Goal: Transaction & Acquisition: Purchase product/service

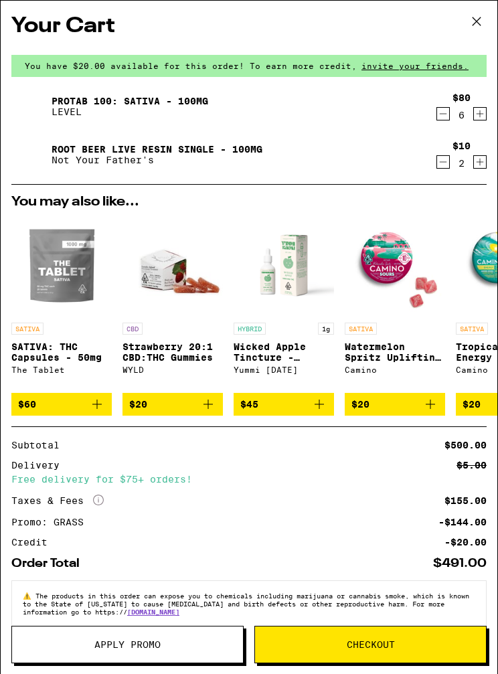
click at [376, 637] on button "Checkout" at bounding box center [370, 644] width 232 height 37
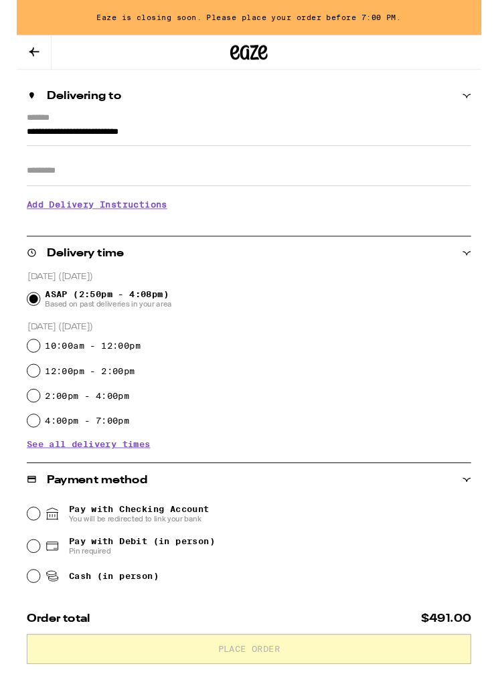
scroll to position [105, 0]
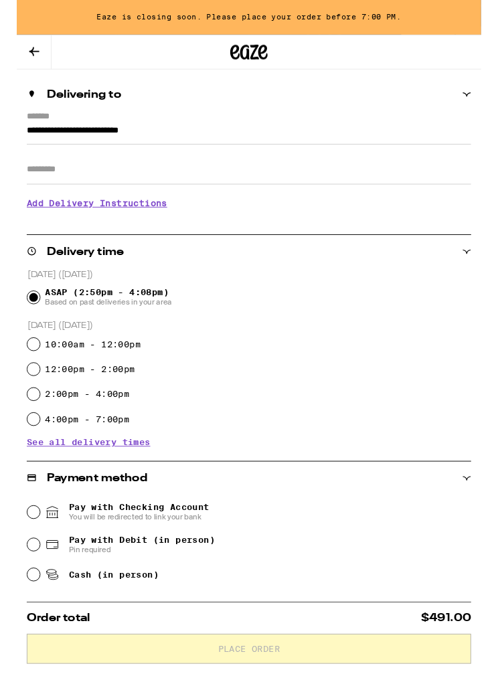
click at [20, 449] on input "4:00pm - 7:00pm" at bounding box center [17, 449] width 13 height 13
radio input "true"
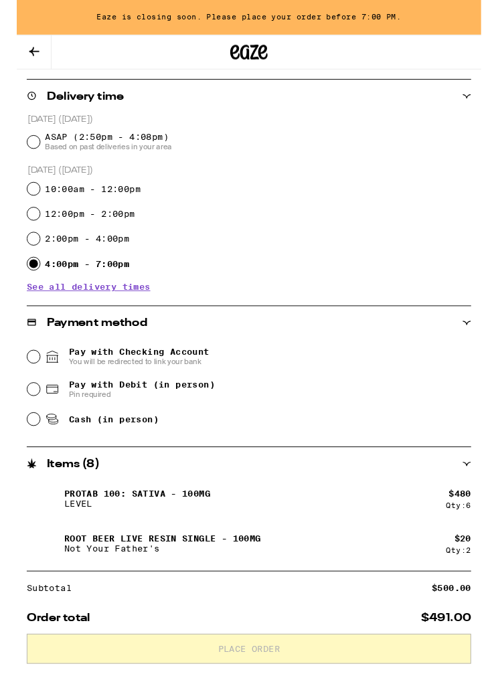
scroll to position [274, 0]
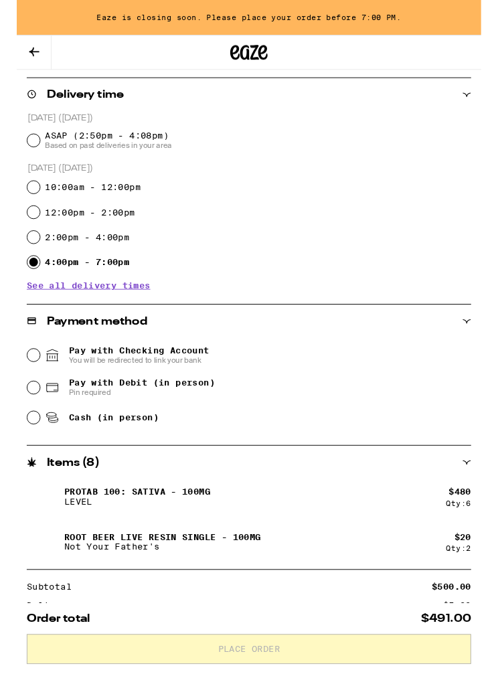
click at [23, 414] on input "Pay with Debit (in person) Pin required" at bounding box center [17, 415] width 13 height 13
radio input "true"
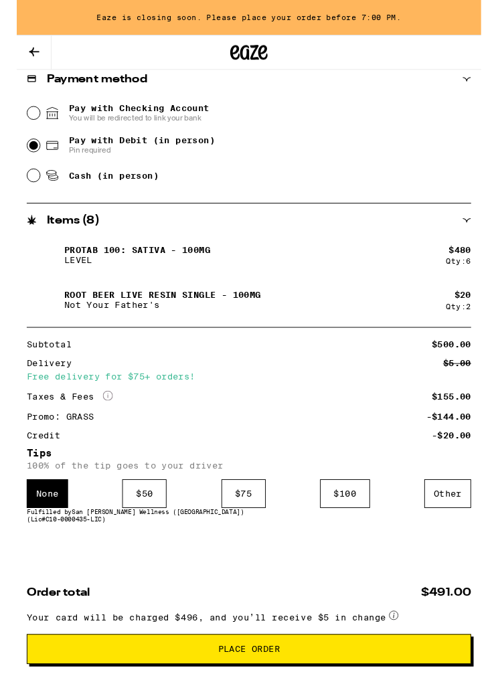
scroll to position [553, 0]
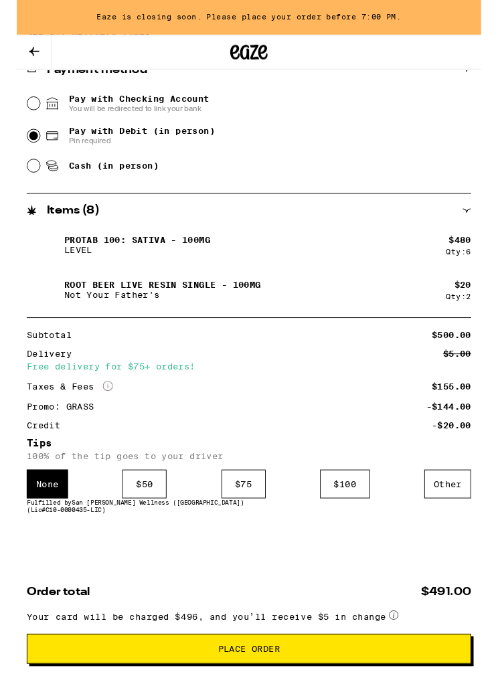
click at [465, 510] on div "Other" at bounding box center [462, 519] width 50 height 31
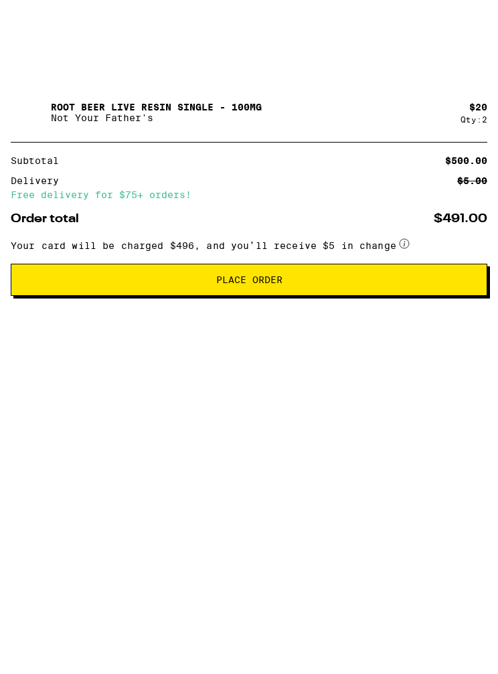
scroll to position [652, 0]
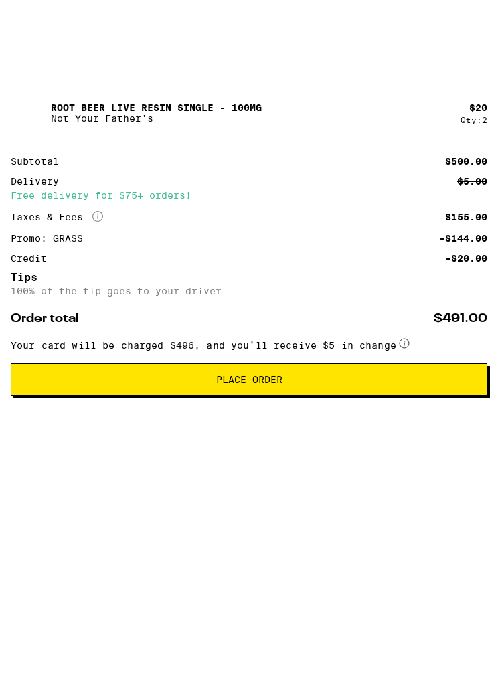
type input "5"
click at [324, 463] on button "Place Order" at bounding box center [249, 468] width 476 height 32
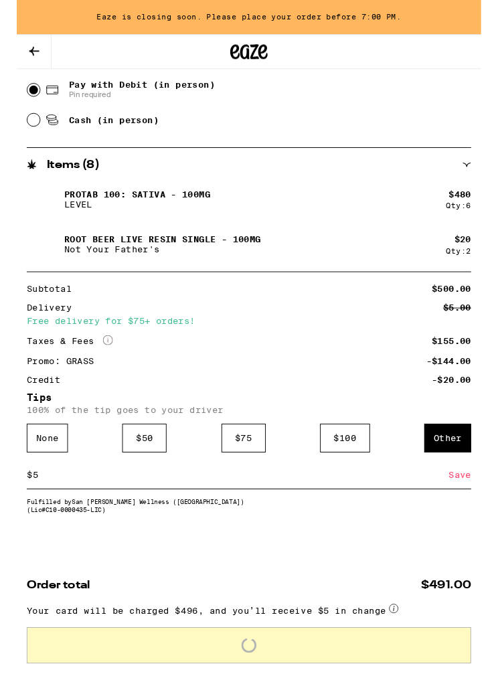
scroll to position [583, 0]
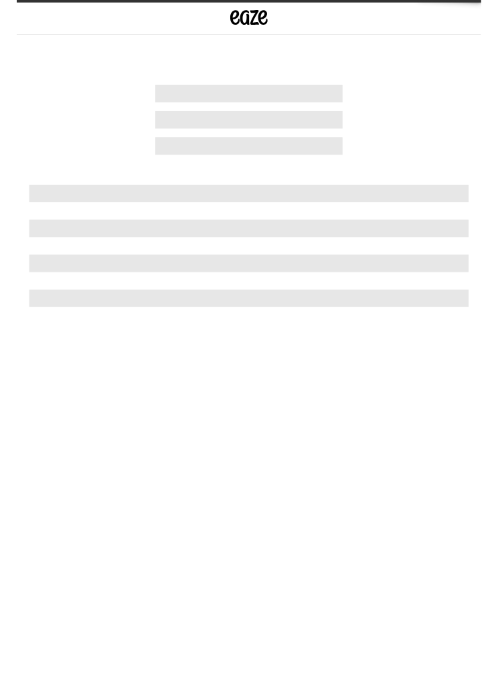
click at [477, 352] on html "Weed Delivery | Buy THC and CBD Edibles, Vapes, and more on Eaze" at bounding box center [249, 176] width 498 height 352
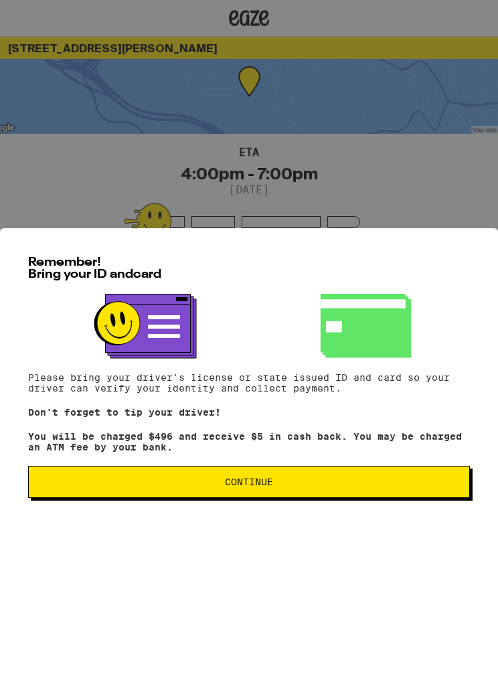
click at [316, 487] on span "Continue" at bounding box center [248, 482] width 419 height 9
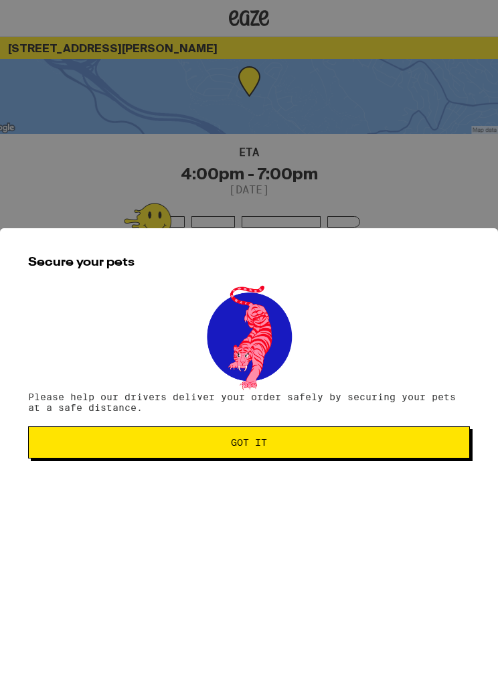
click at [324, 448] on span "Got it" at bounding box center [248, 442] width 419 height 9
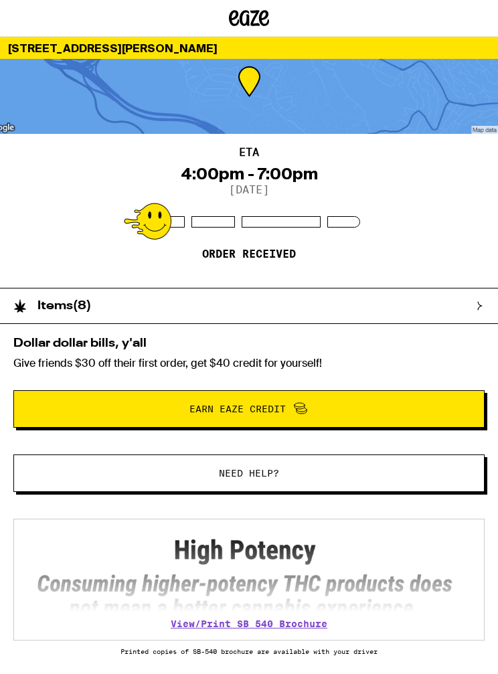
click at [484, 303] on icon at bounding box center [479, 306] width 9 height 9
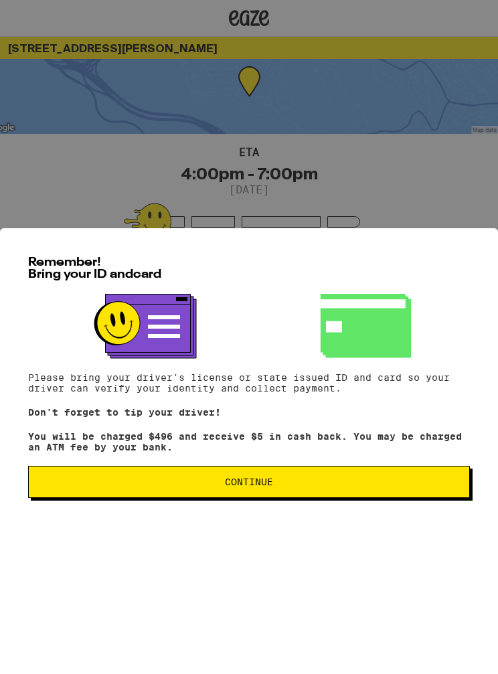
click at [211, 480] on button "Continue" at bounding box center [249, 482] width 442 height 32
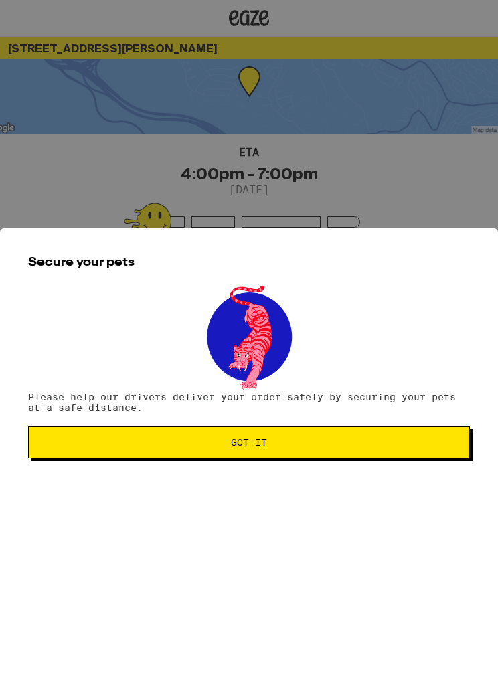
click at [196, 452] on button "Got it" at bounding box center [249, 443] width 442 height 32
